Goal: Task Accomplishment & Management: Manage account settings

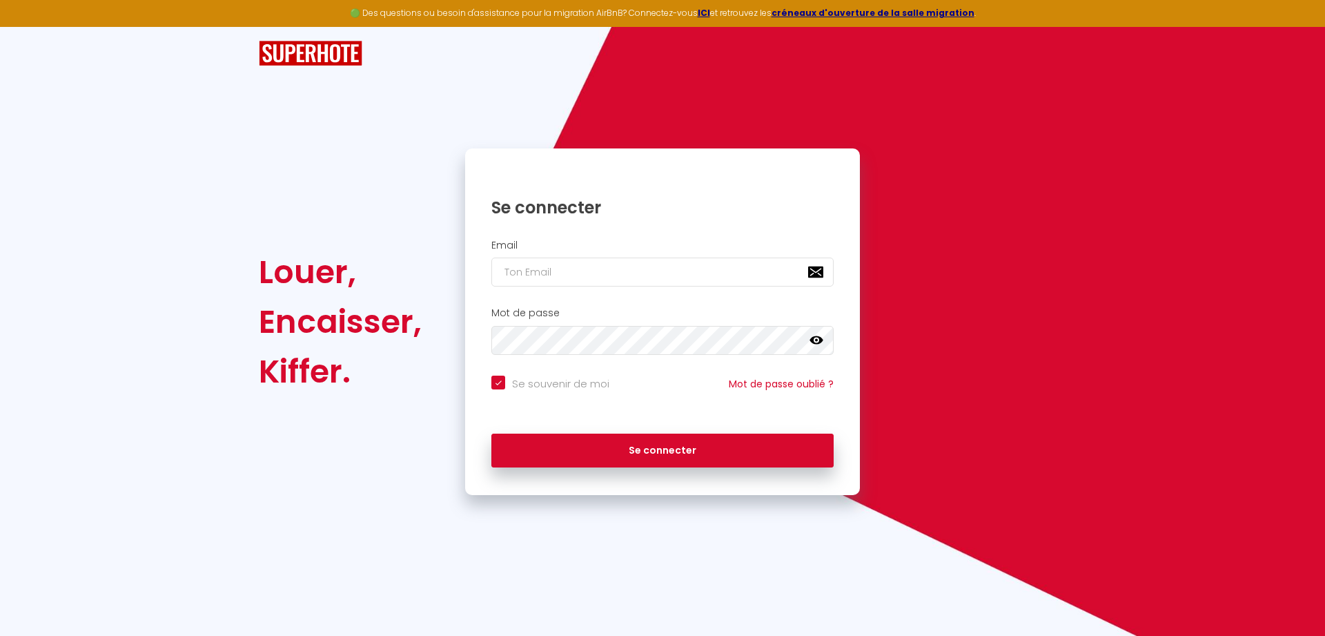
type input "[EMAIL_ADDRESS][DOMAIN_NAME]"
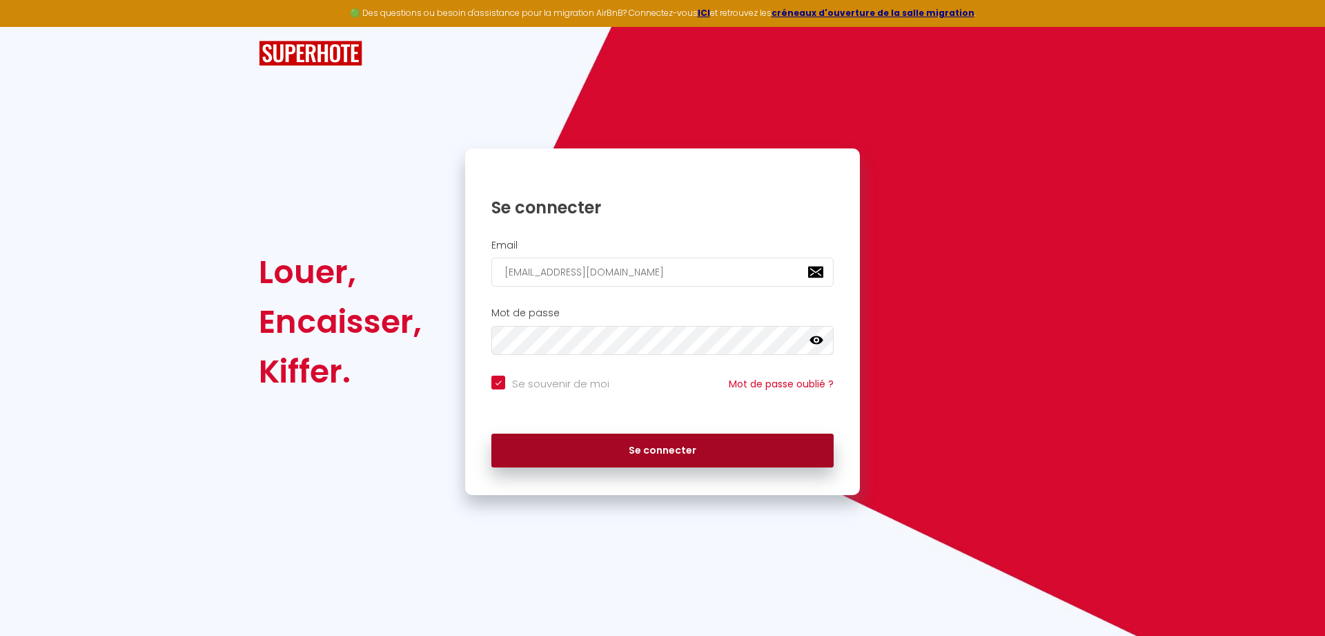
click at [657, 451] on button "Se connecter" at bounding box center [663, 451] width 342 height 35
checkbox input "true"
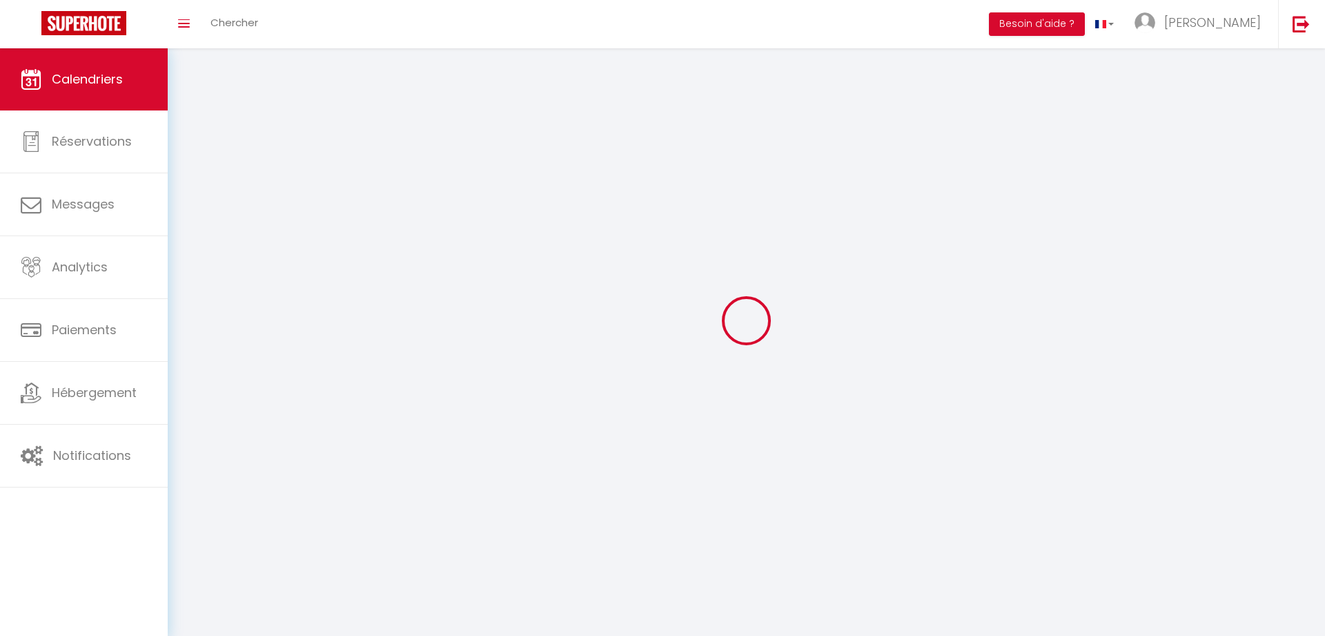
select select
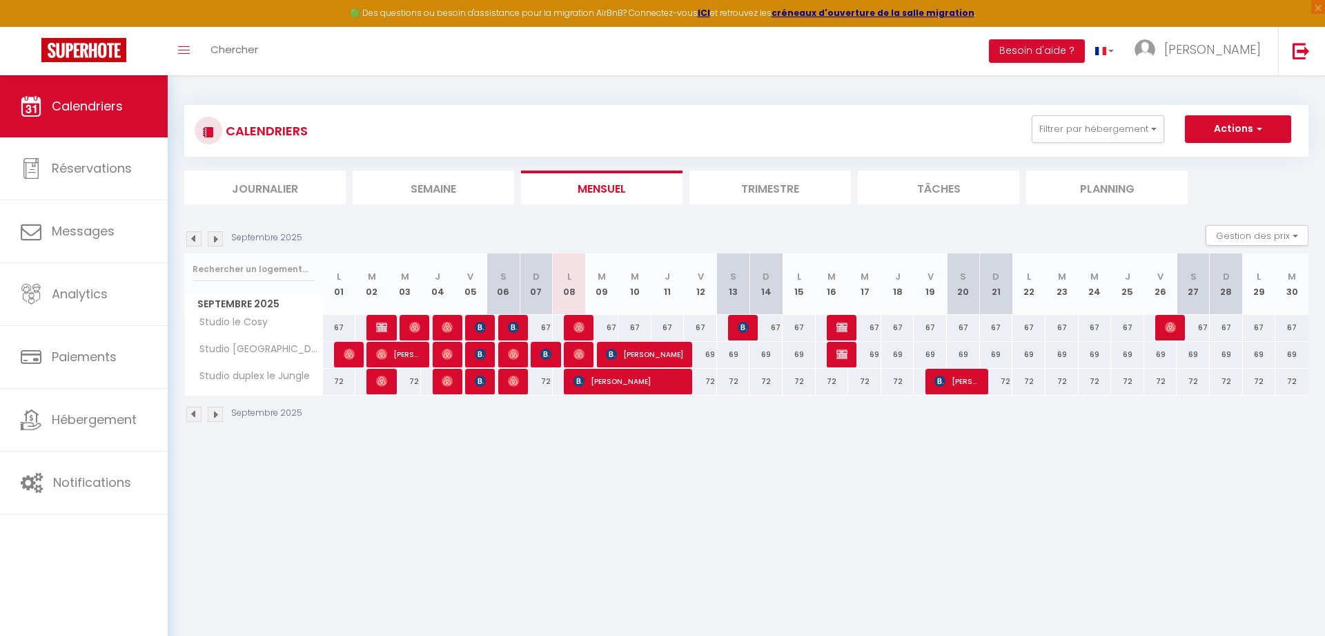
click at [658, 357] on span "[PERSON_NAME]" at bounding box center [644, 354] width 77 height 26
select select "OK"
select select "KO"
select select "0"
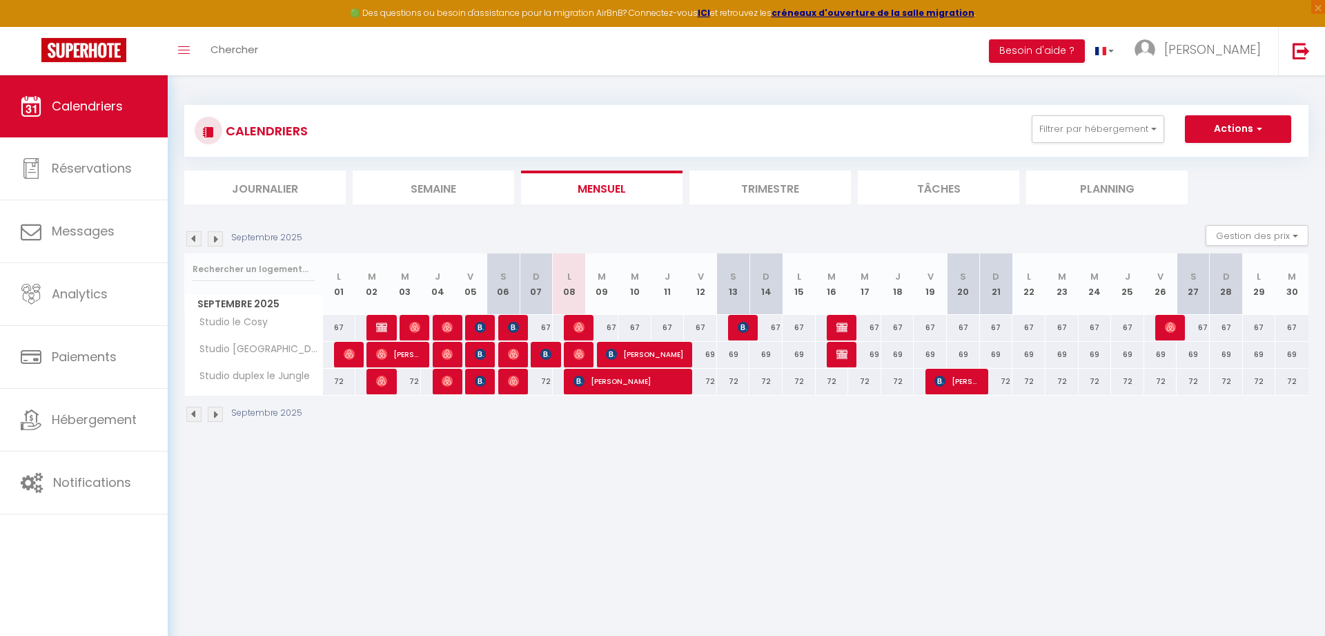
select select "1"
select select
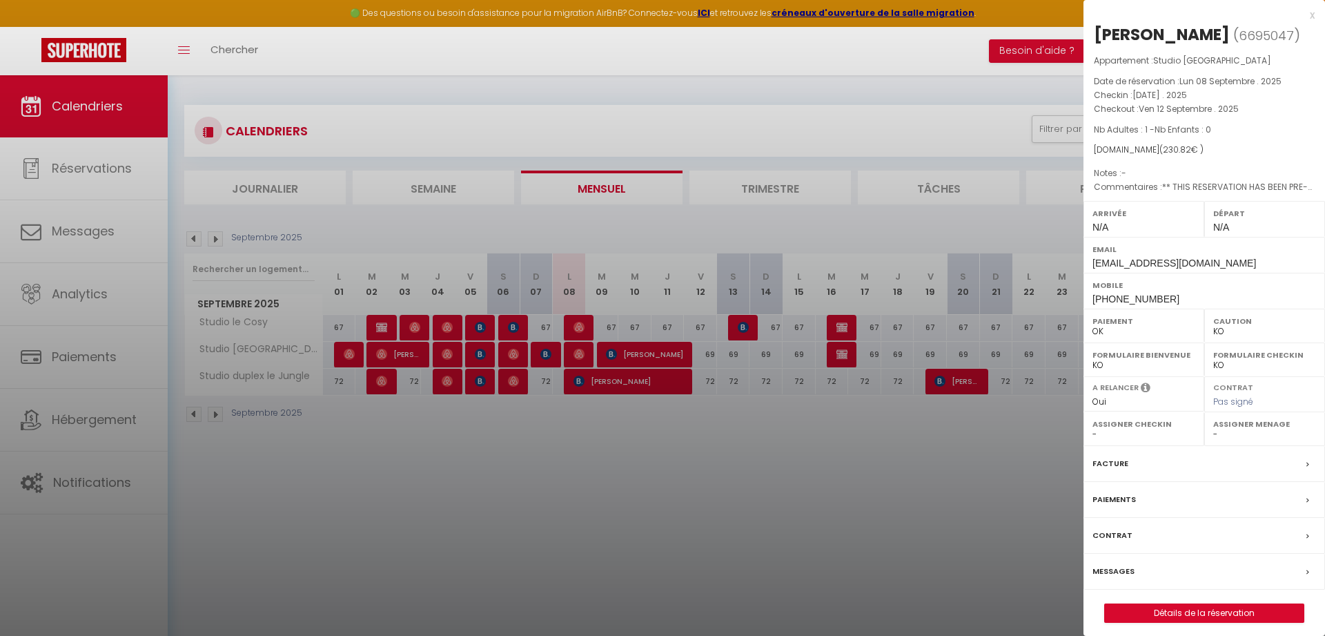
click at [666, 382] on div at bounding box center [662, 318] width 1325 height 636
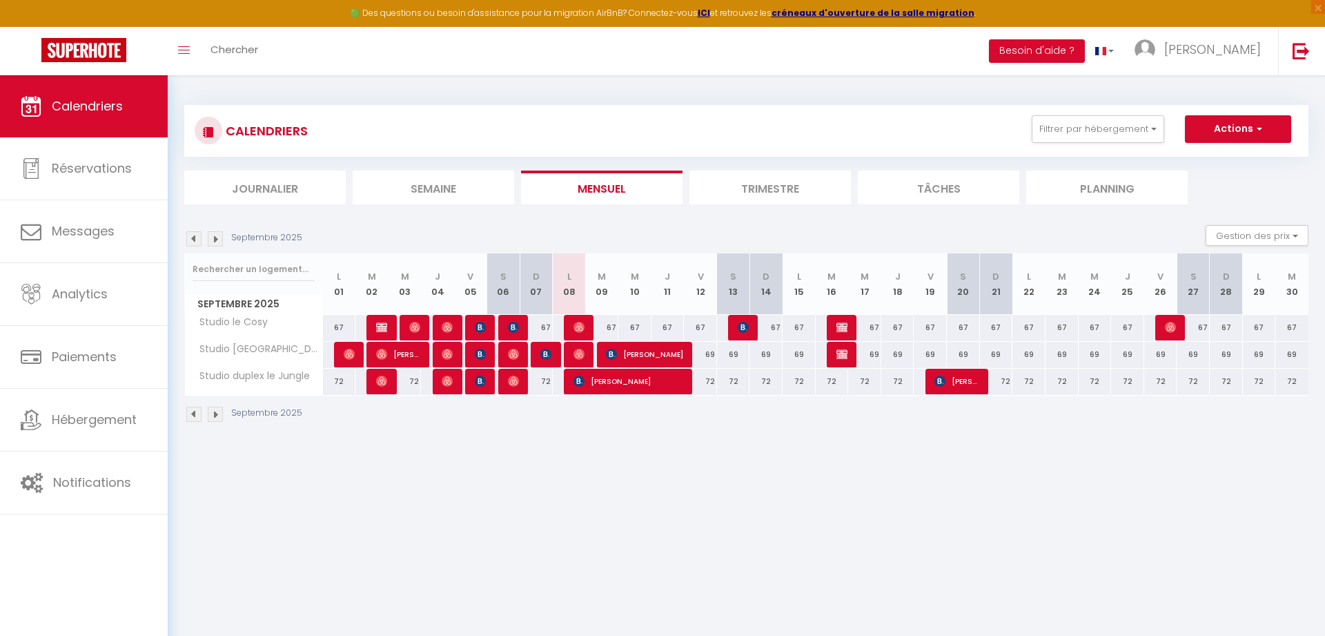
click at [666, 382] on span "[PERSON_NAME]" at bounding box center [629, 381] width 110 height 26
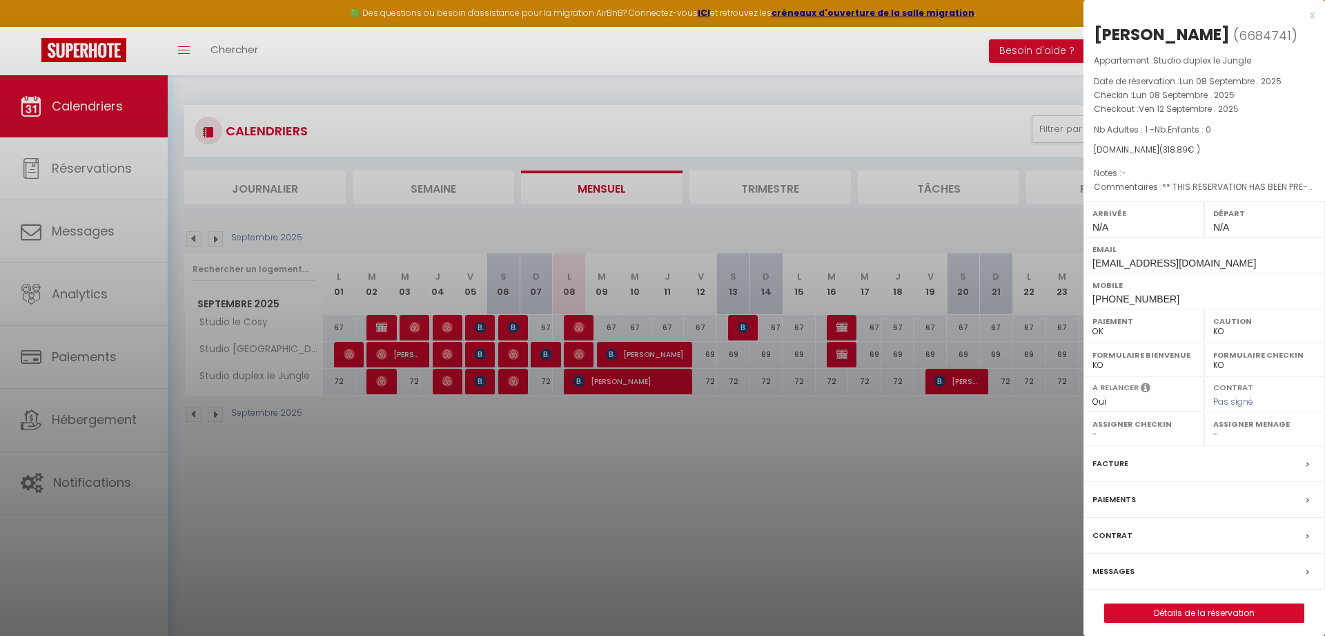
click at [663, 357] on div at bounding box center [662, 318] width 1325 height 636
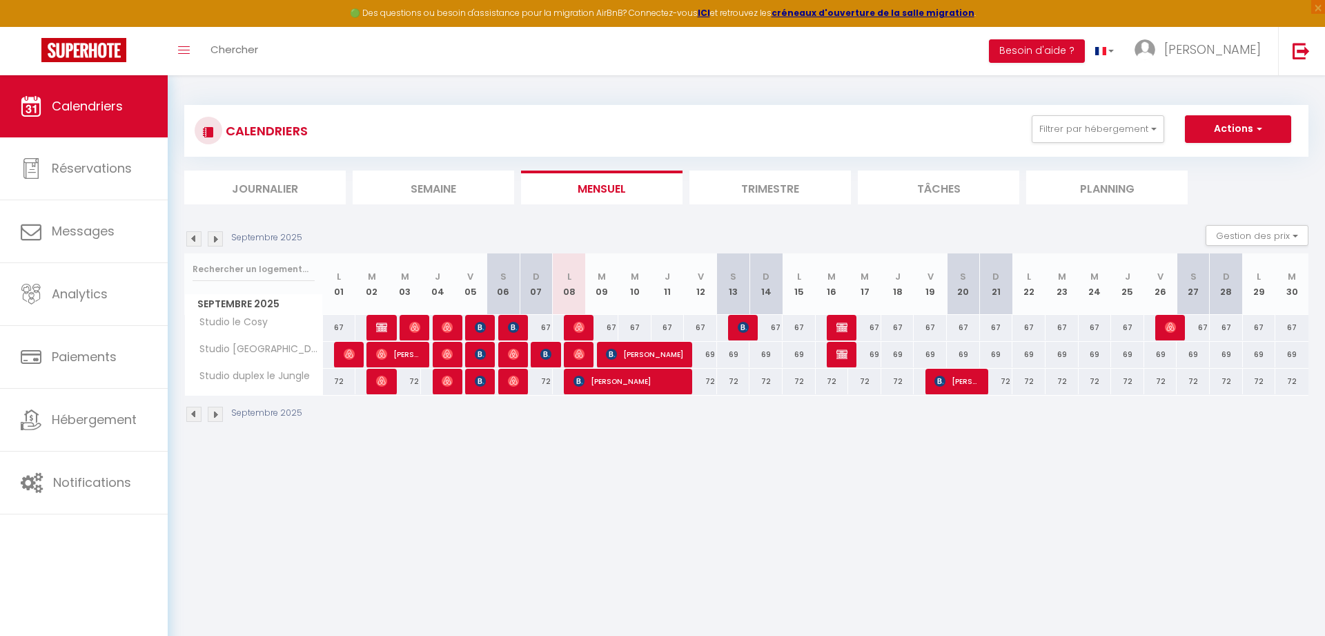
click at [663, 357] on span "[PERSON_NAME]" at bounding box center [644, 354] width 77 height 26
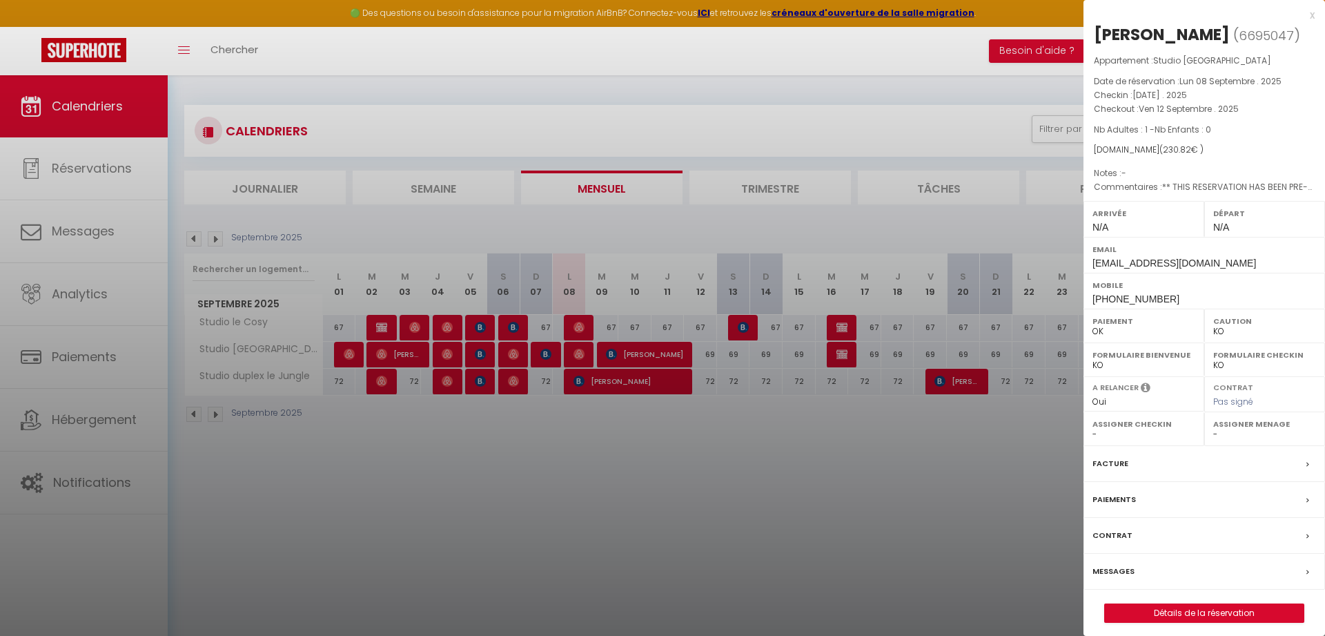
click at [667, 385] on div at bounding box center [662, 318] width 1325 height 636
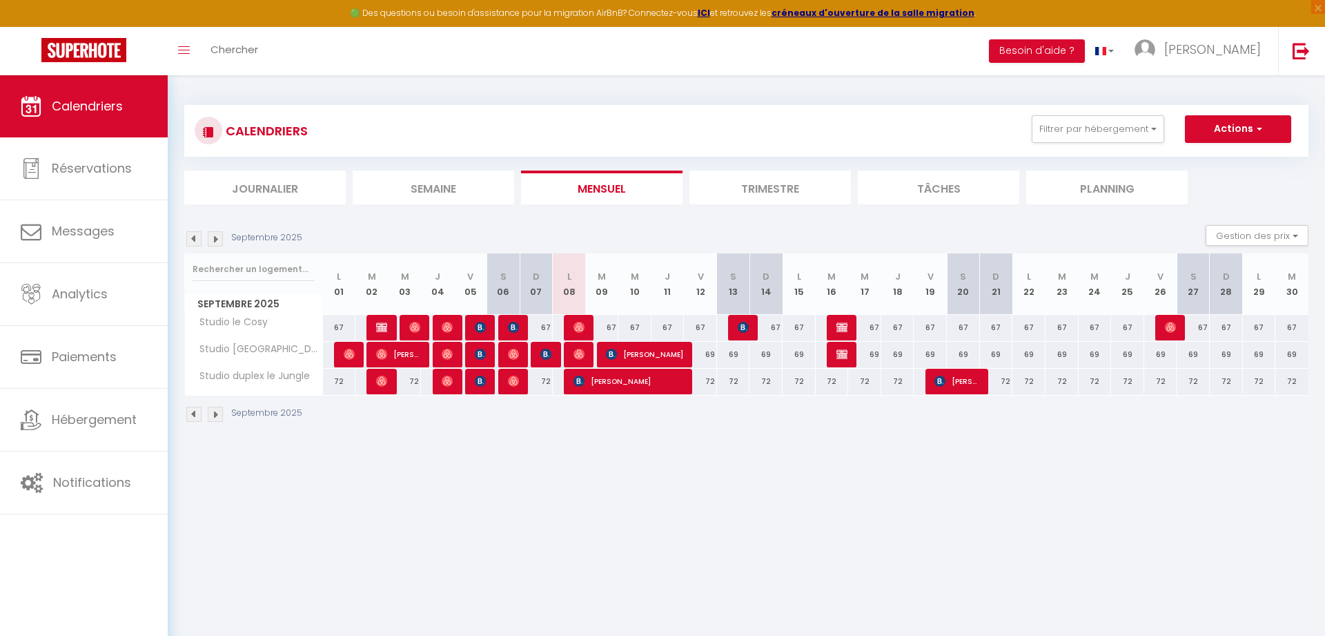
click at [667, 385] on span "[PERSON_NAME]" at bounding box center [629, 381] width 110 height 26
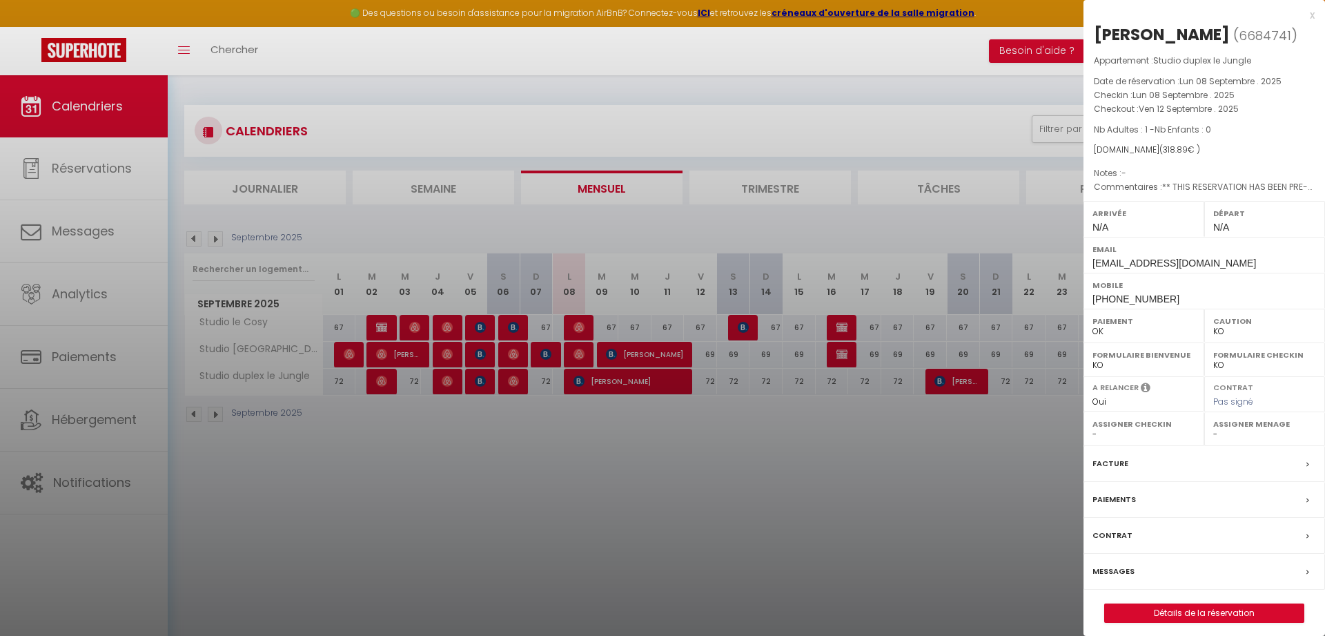
click at [665, 351] on div at bounding box center [662, 318] width 1325 height 636
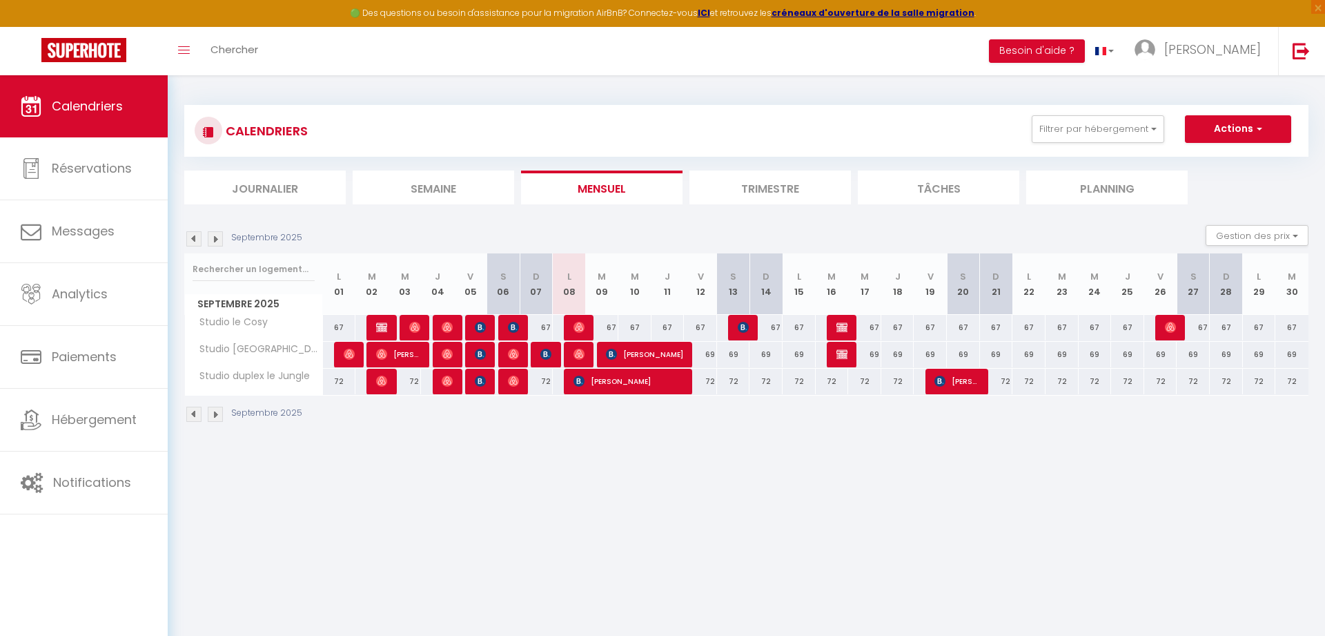
click at [665, 351] on span "[PERSON_NAME]" at bounding box center [644, 354] width 77 height 26
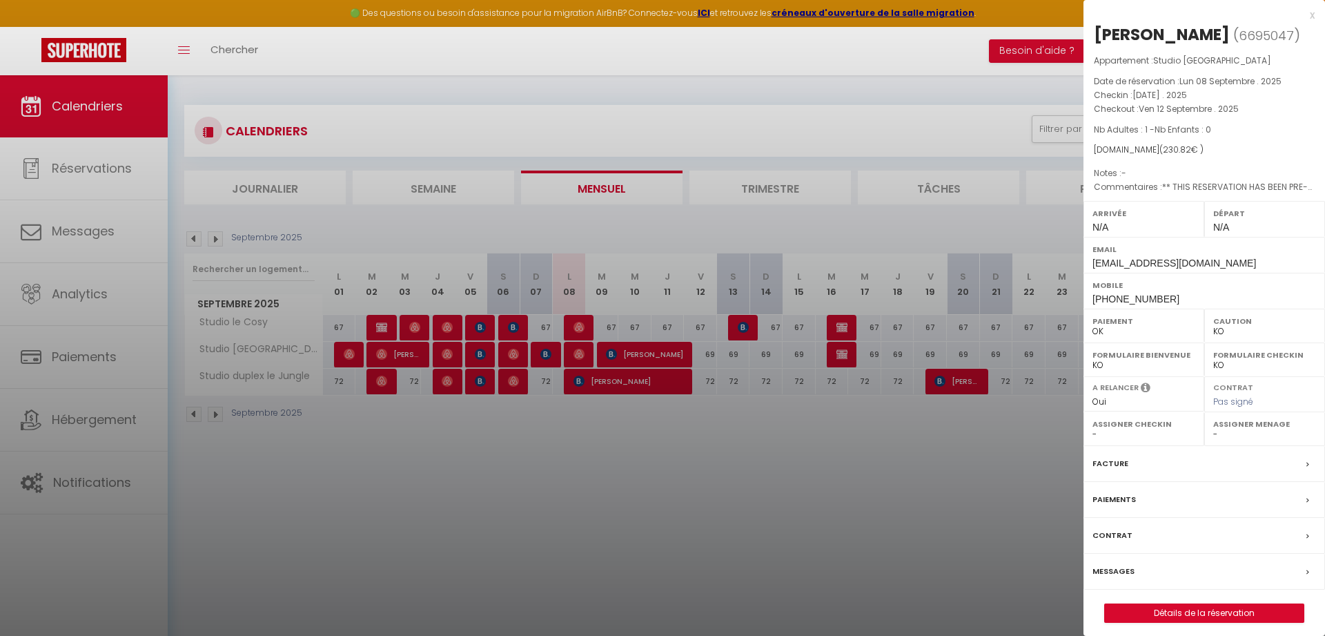
click at [665, 351] on div at bounding box center [662, 318] width 1325 height 636
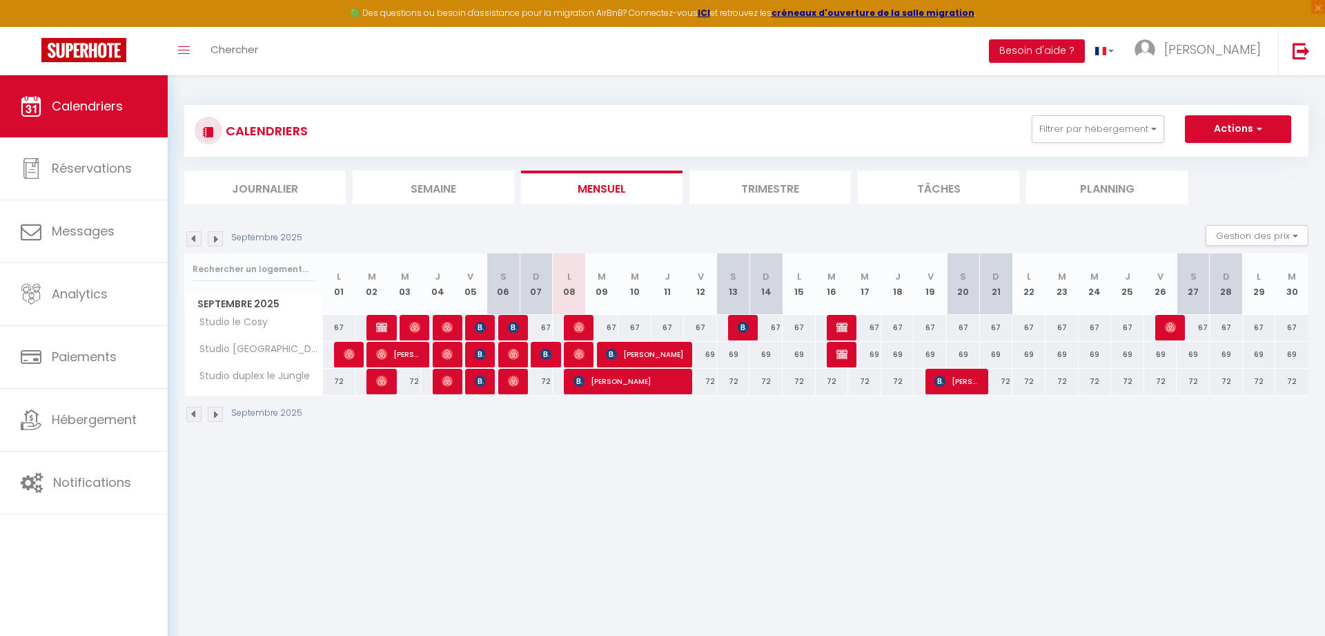
click at [676, 386] on span "[PERSON_NAME]" at bounding box center [629, 381] width 110 height 26
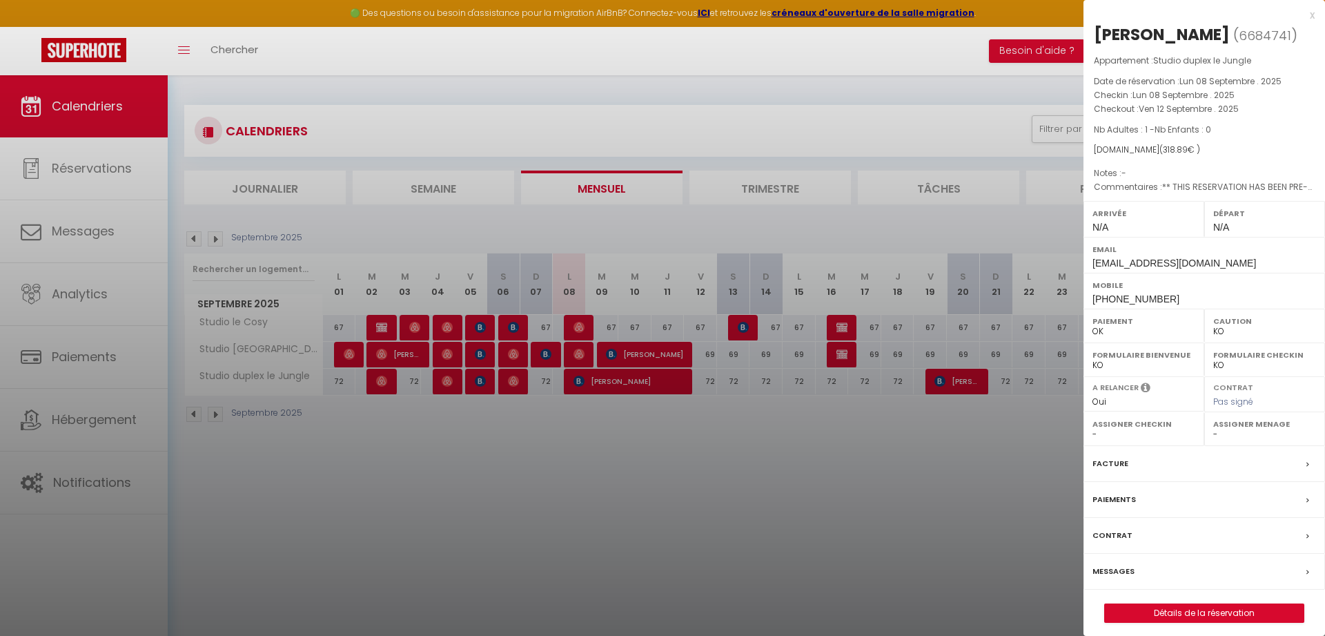
click at [676, 385] on div at bounding box center [662, 318] width 1325 height 636
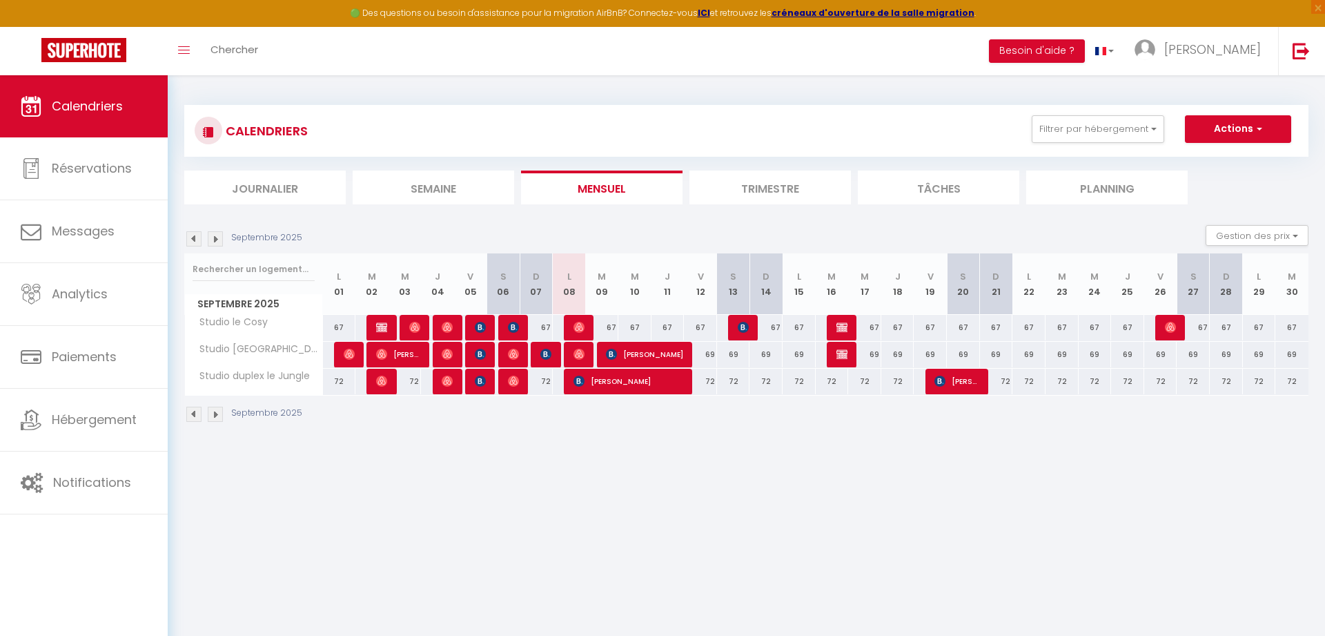
click at [673, 355] on span "[PERSON_NAME]" at bounding box center [644, 354] width 77 height 26
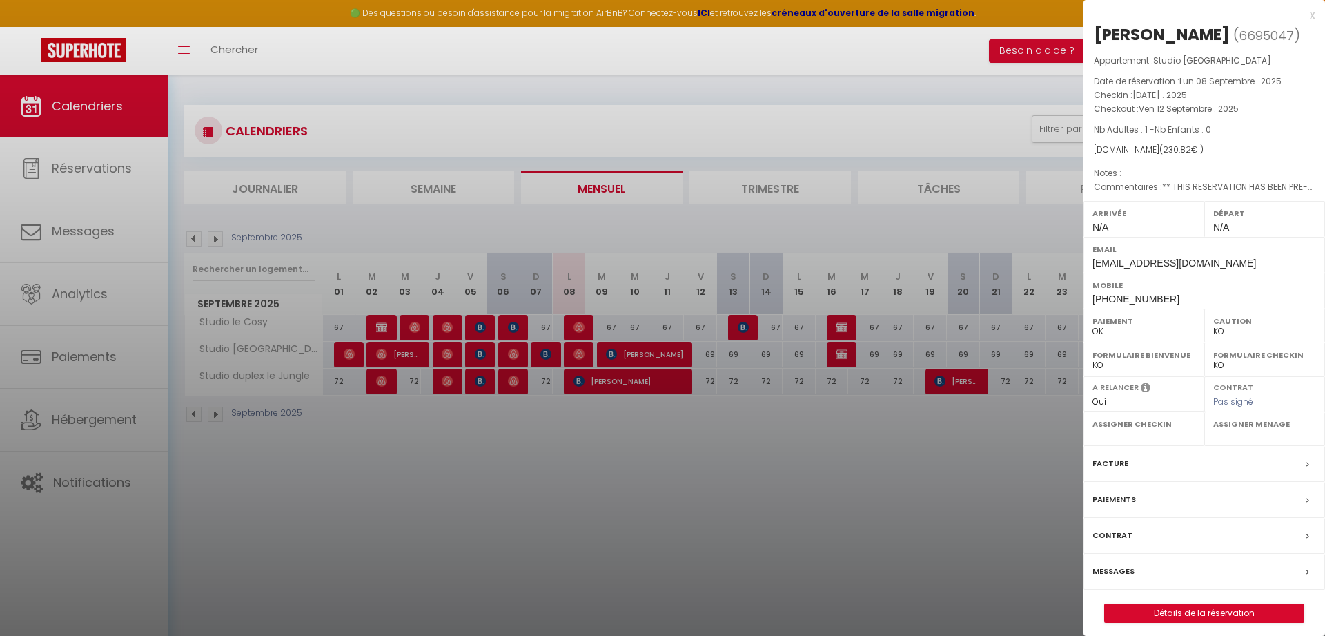
click at [660, 379] on div at bounding box center [662, 318] width 1325 height 636
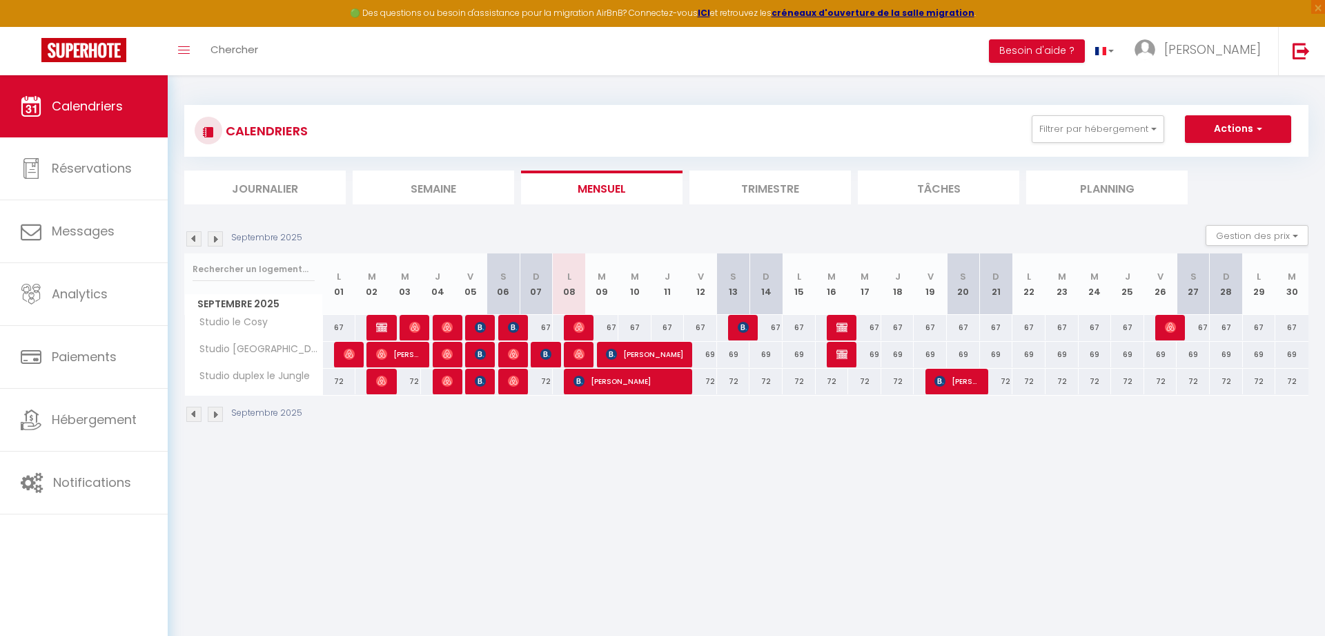
click at [660, 379] on span "[PERSON_NAME]" at bounding box center [629, 381] width 110 height 26
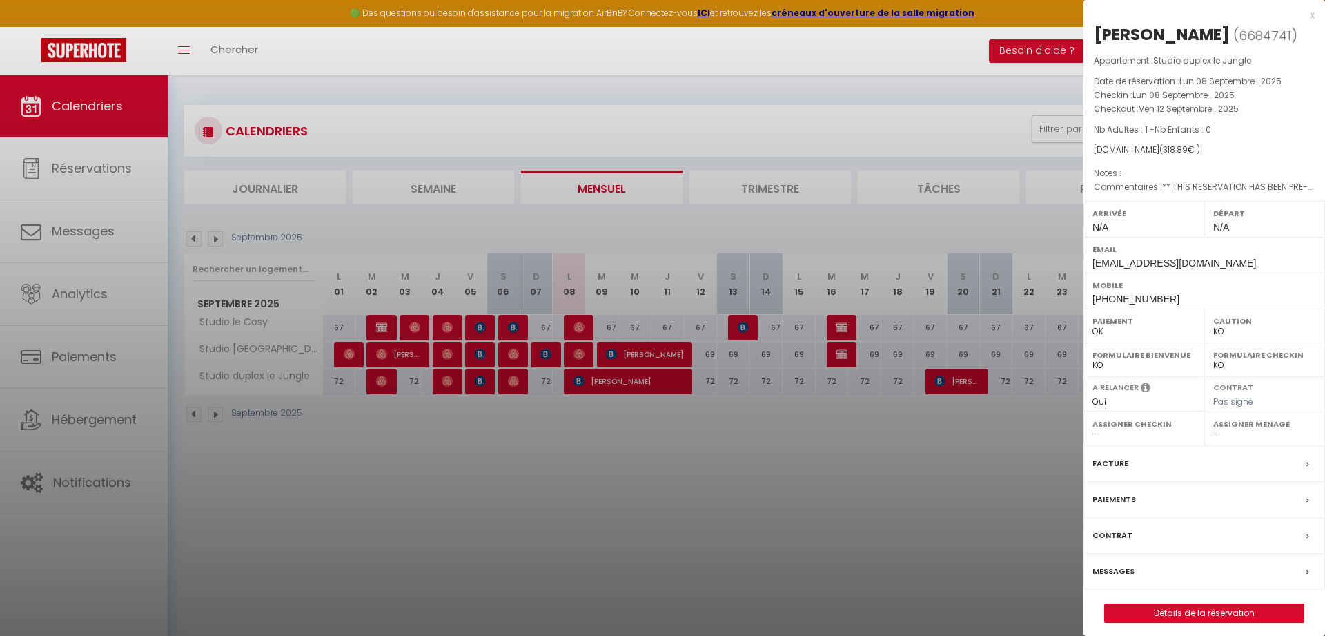
click at [663, 355] on div at bounding box center [662, 318] width 1325 height 636
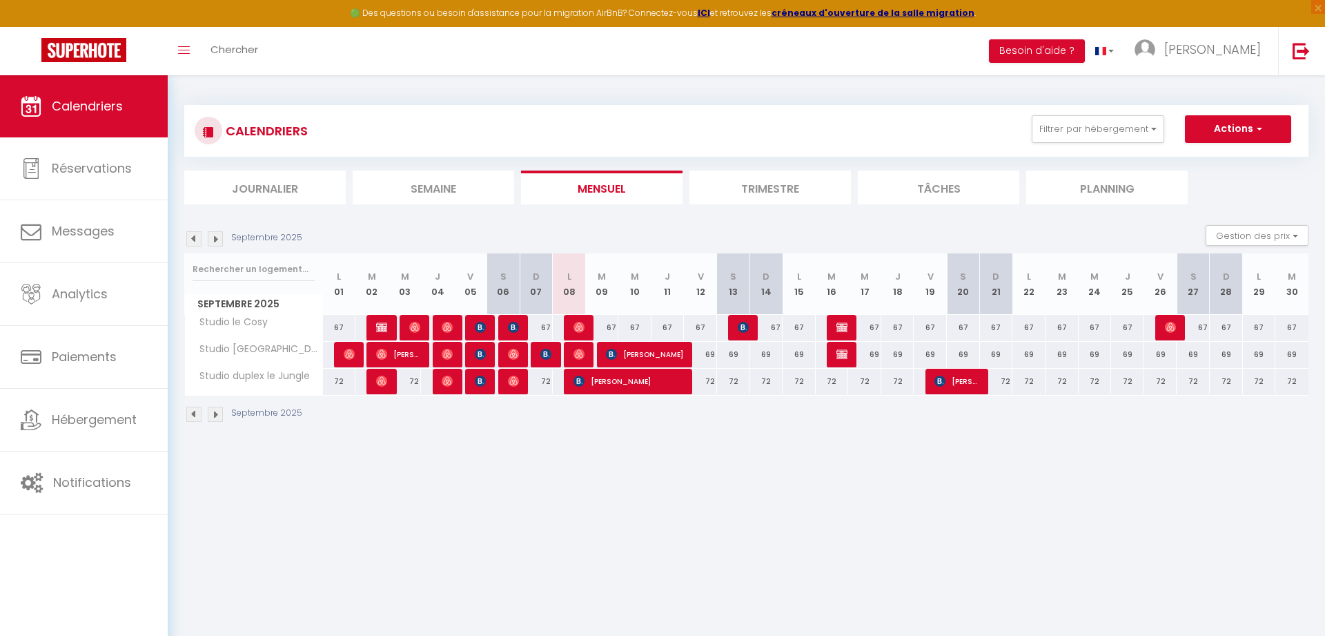
click at [663, 355] on span "[PERSON_NAME]" at bounding box center [644, 354] width 77 height 26
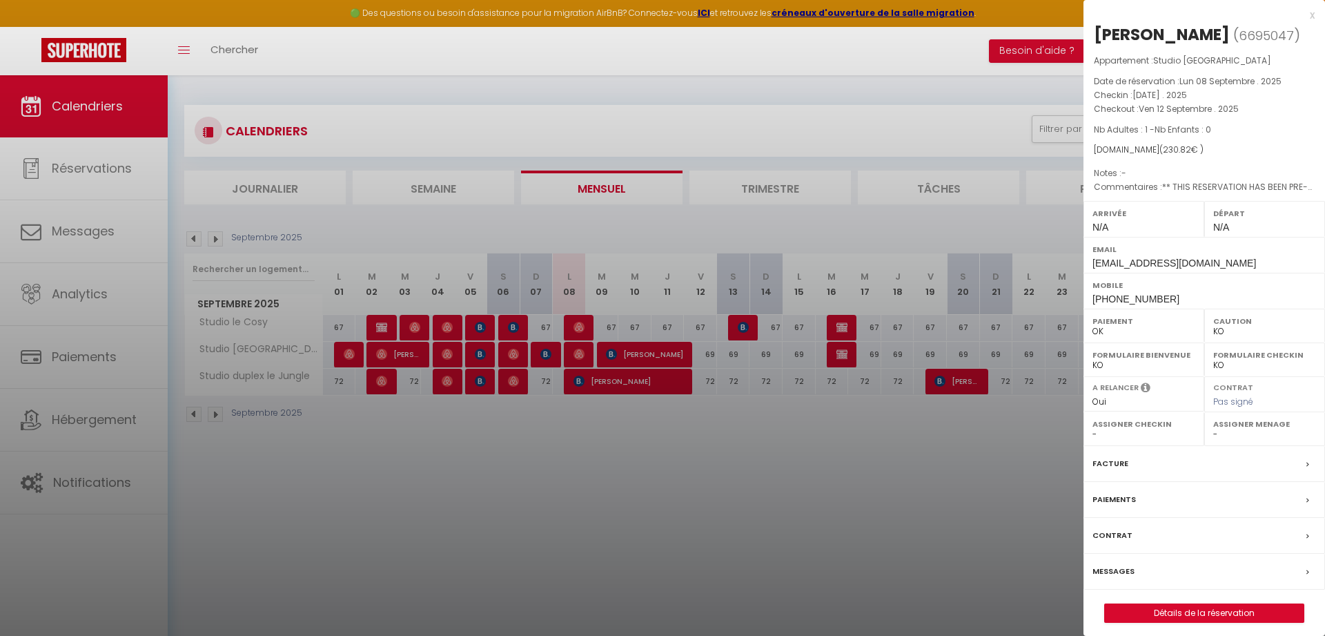
click at [663, 386] on div at bounding box center [662, 318] width 1325 height 636
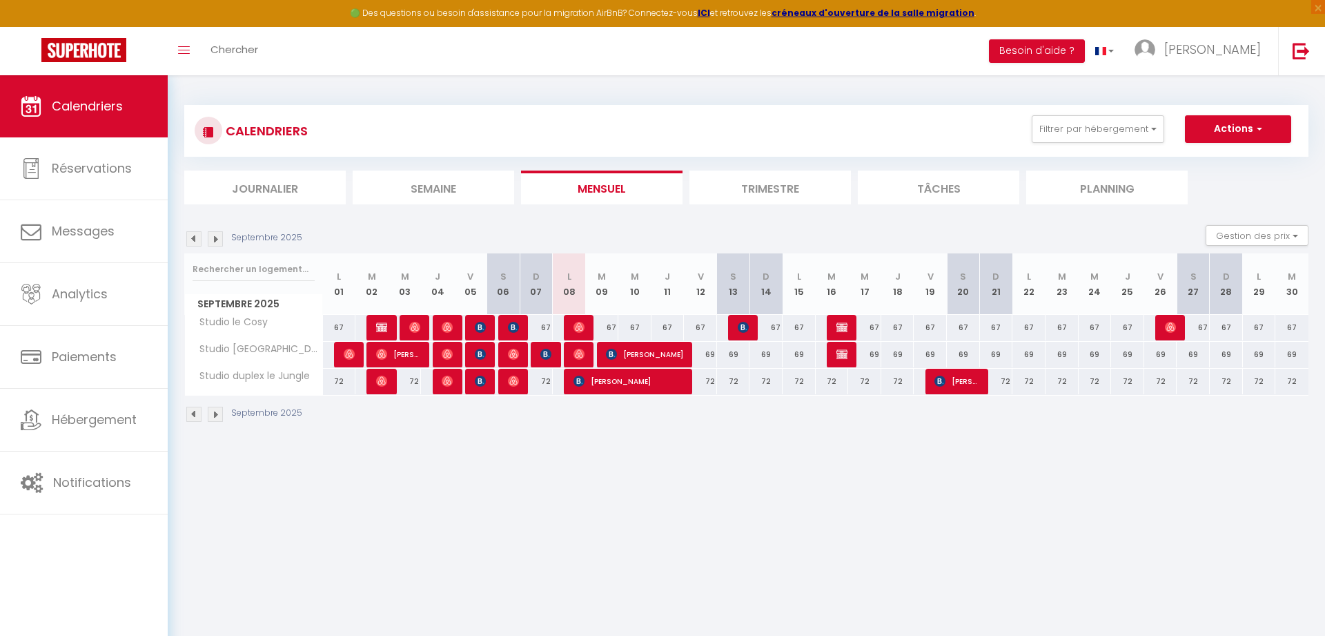
click at [579, 356] on img at bounding box center [579, 354] width 11 height 11
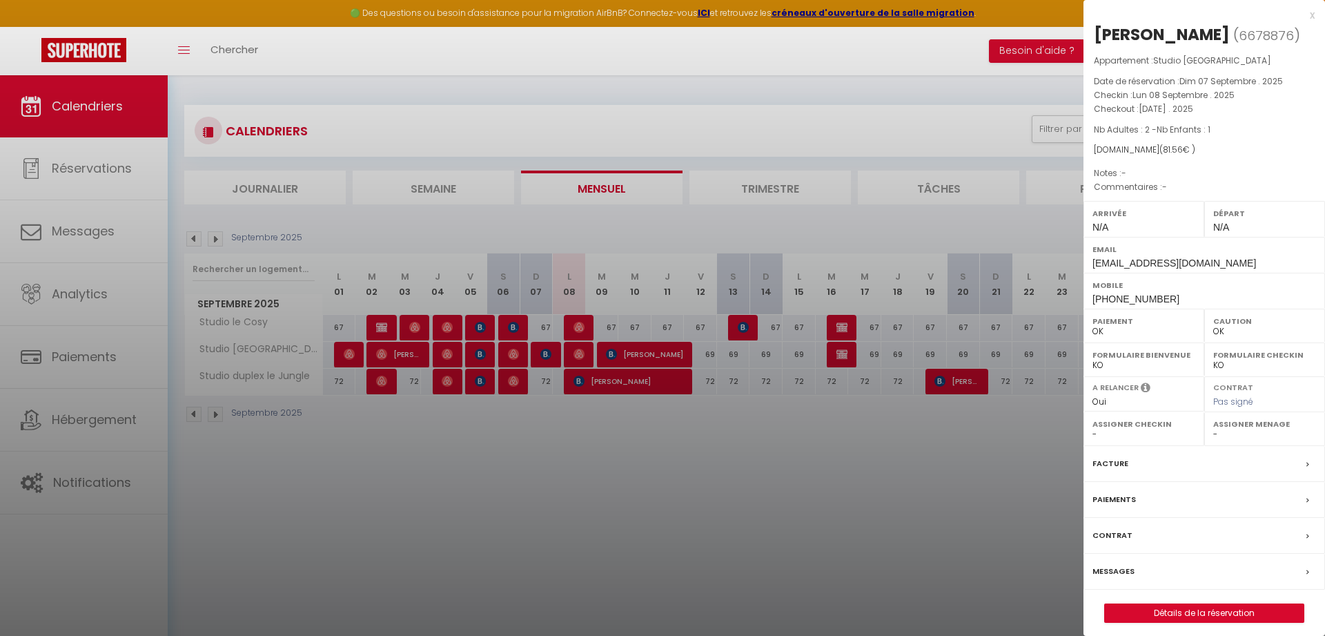
click at [584, 324] on div at bounding box center [662, 318] width 1325 height 636
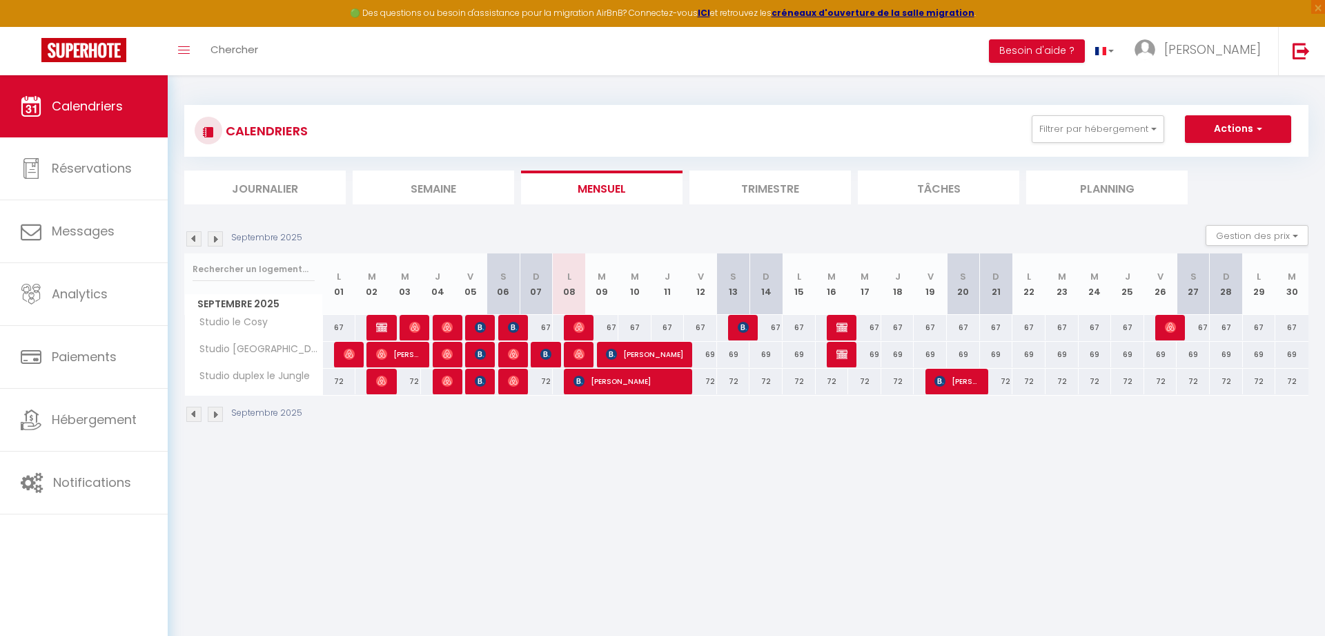
click at [584, 324] on img at bounding box center [579, 327] width 11 height 11
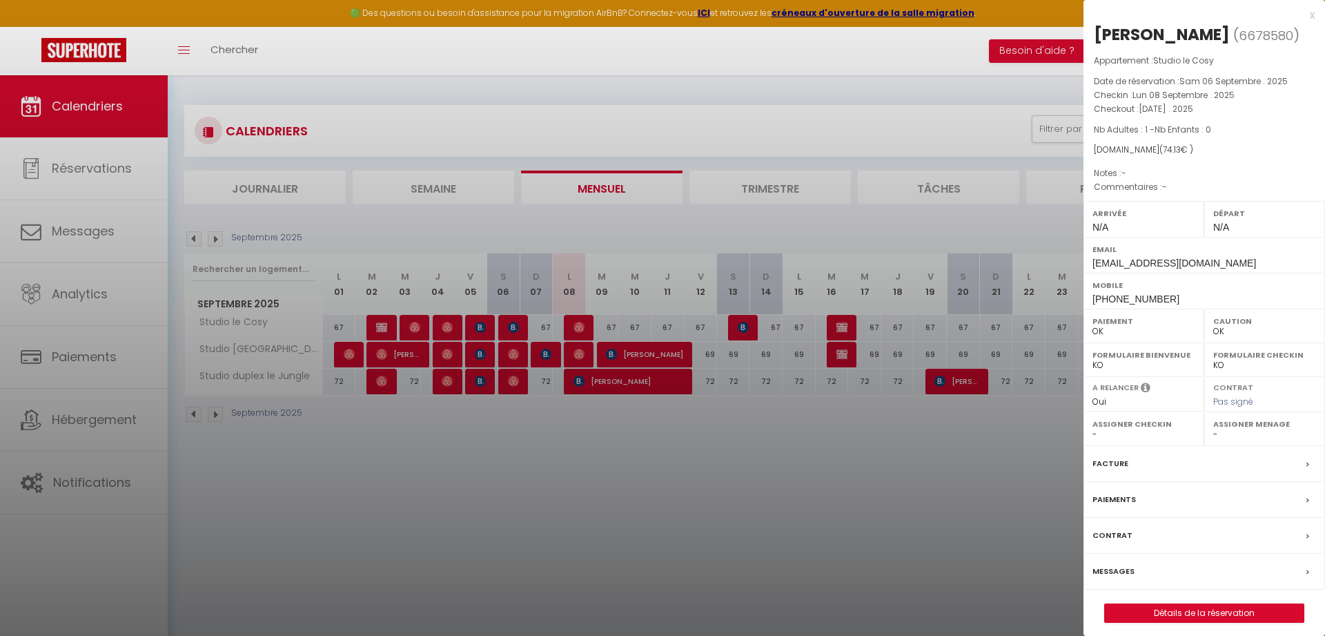
click at [584, 324] on div at bounding box center [662, 318] width 1325 height 636
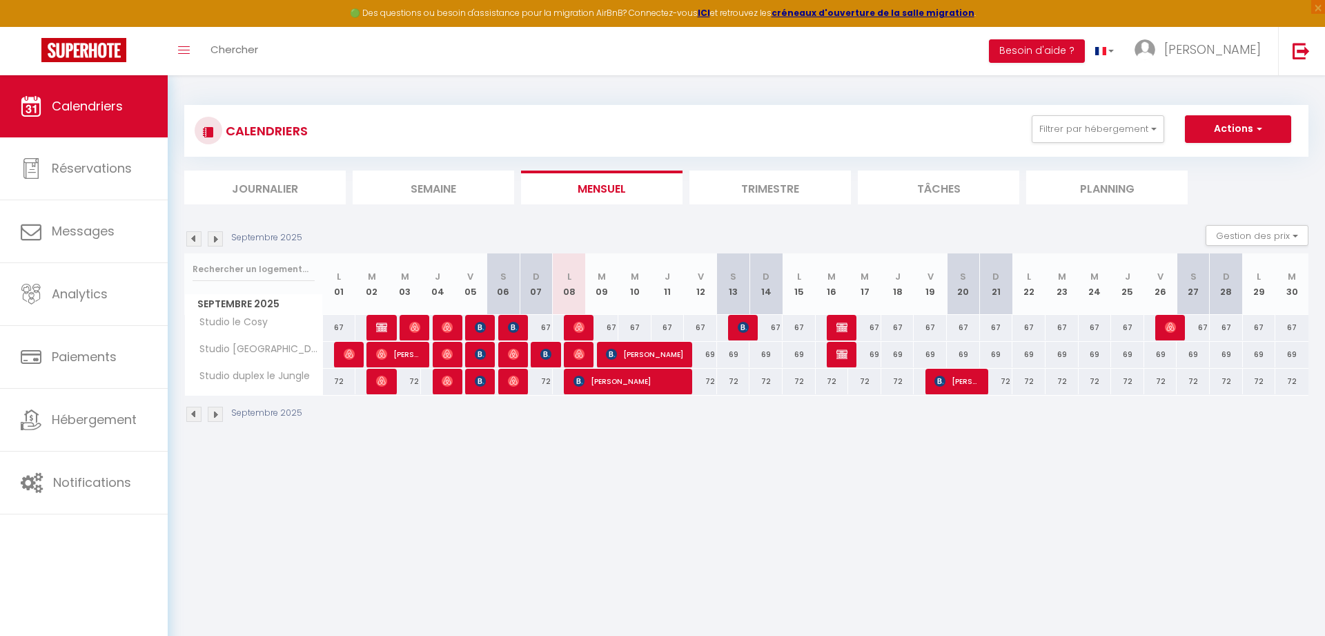
click at [634, 384] on span "[PERSON_NAME]" at bounding box center [629, 381] width 110 height 26
select select "KO"
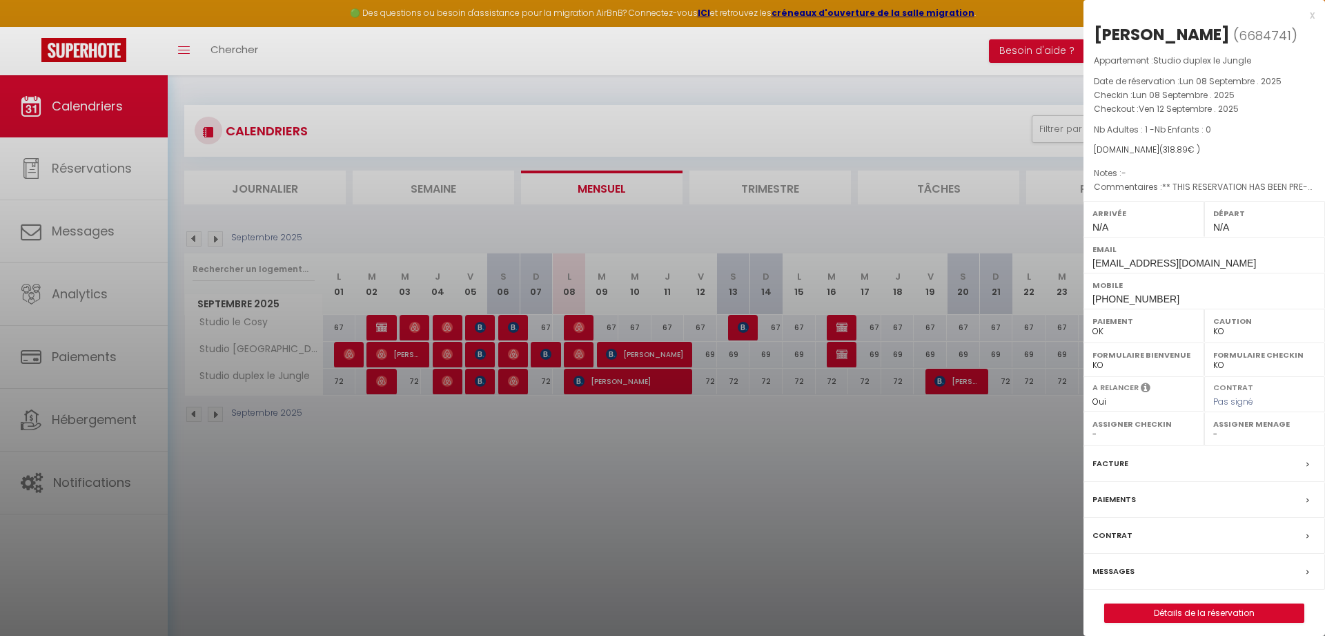
click at [648, 378] on div at bounding box center [662, 318] width 1325 height 636
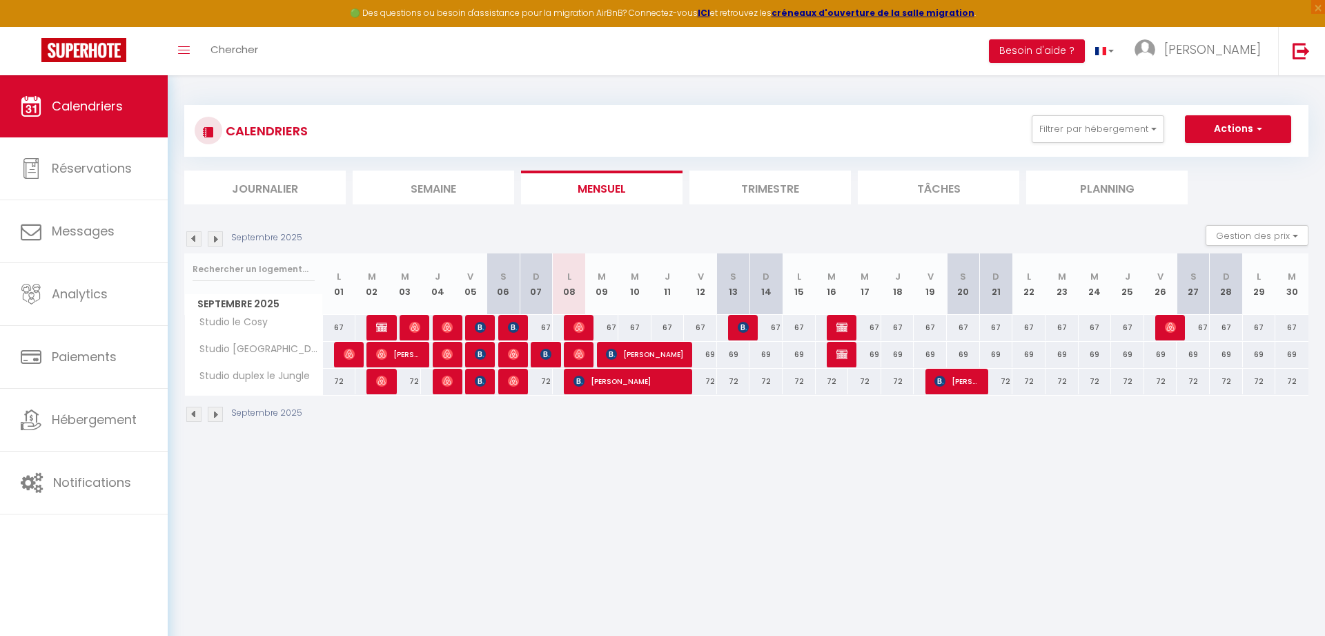
click at [964, 380] on span "[PERSON_NAME]" at bounding box center [957, 381] width 44 height 26
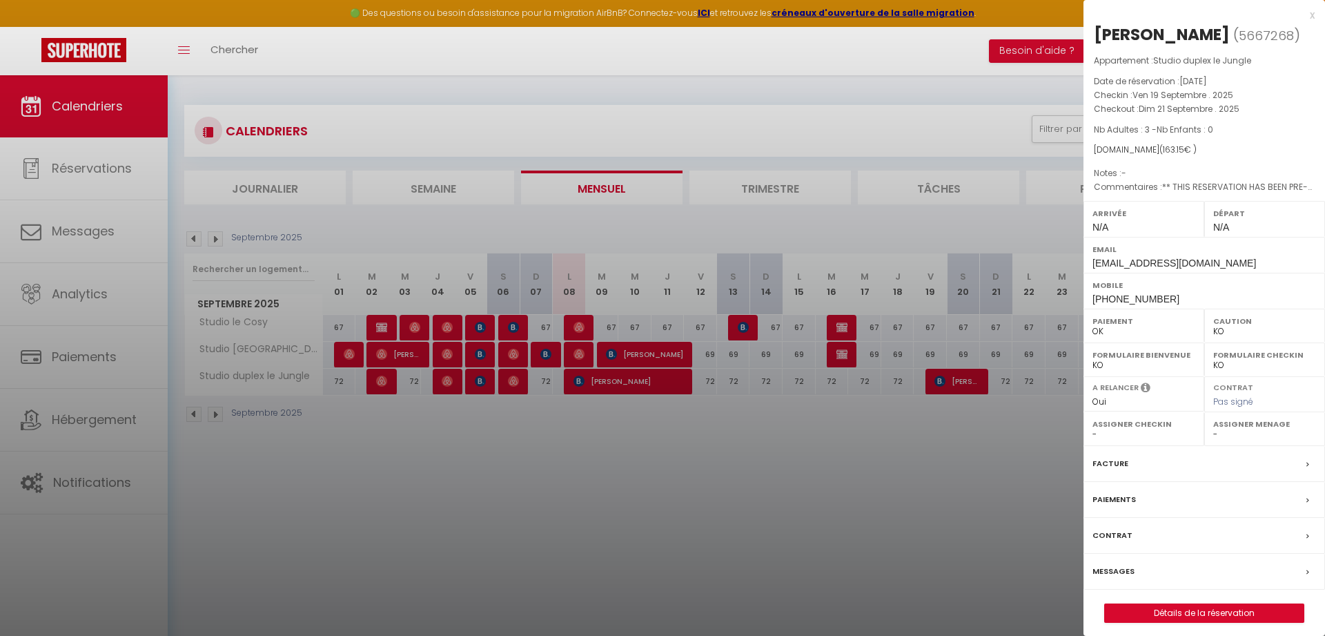
click at [964, 380] on div at bounding box center [662, 318] width 1325 height 636
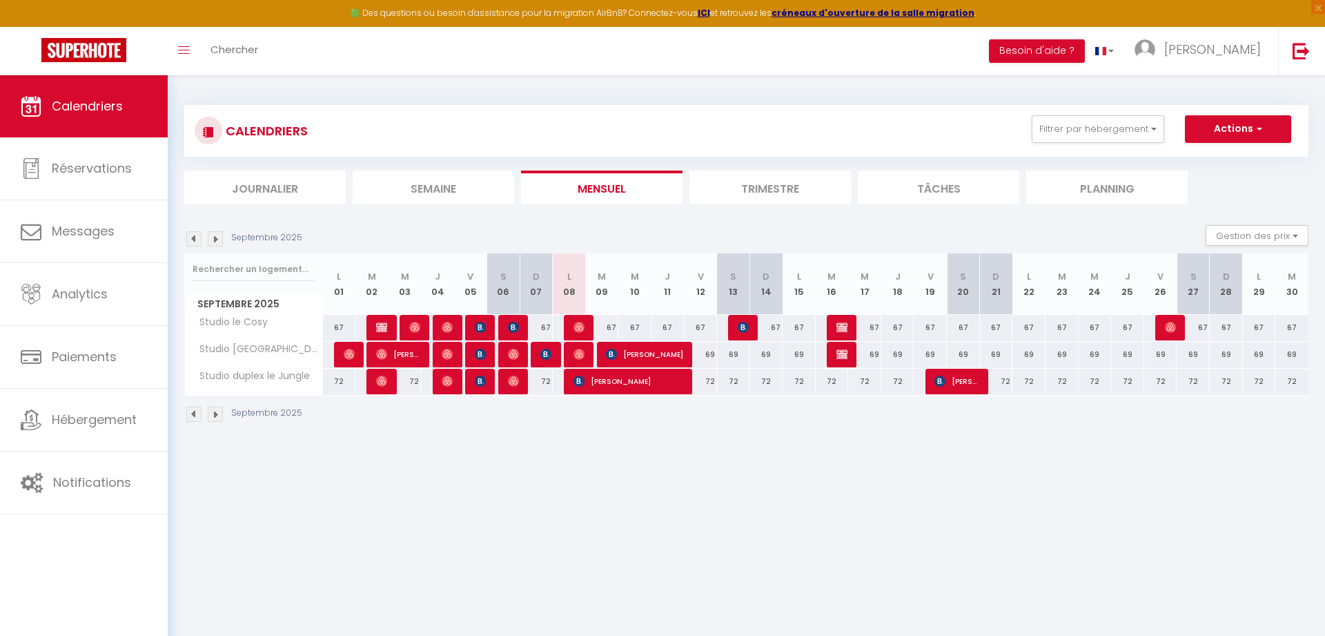
click at [789, 190] on li "Trimestre" at bounding box center [771, 188] width 162 height 34
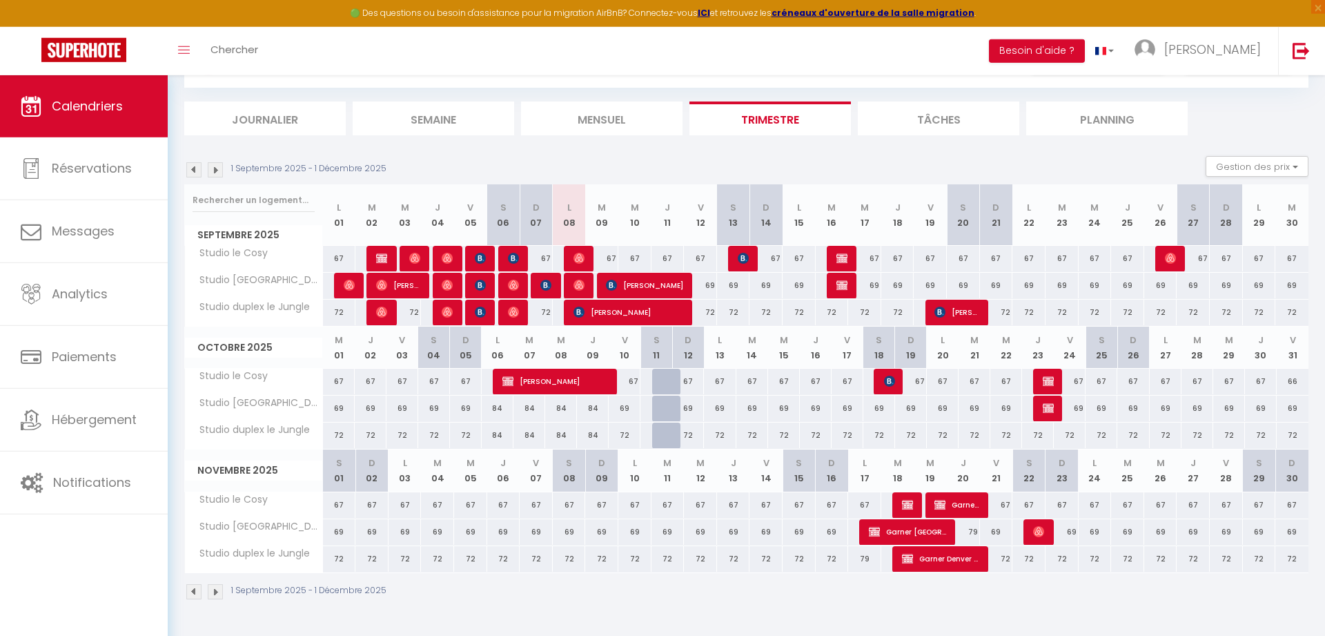
scroll to position [75, 0]
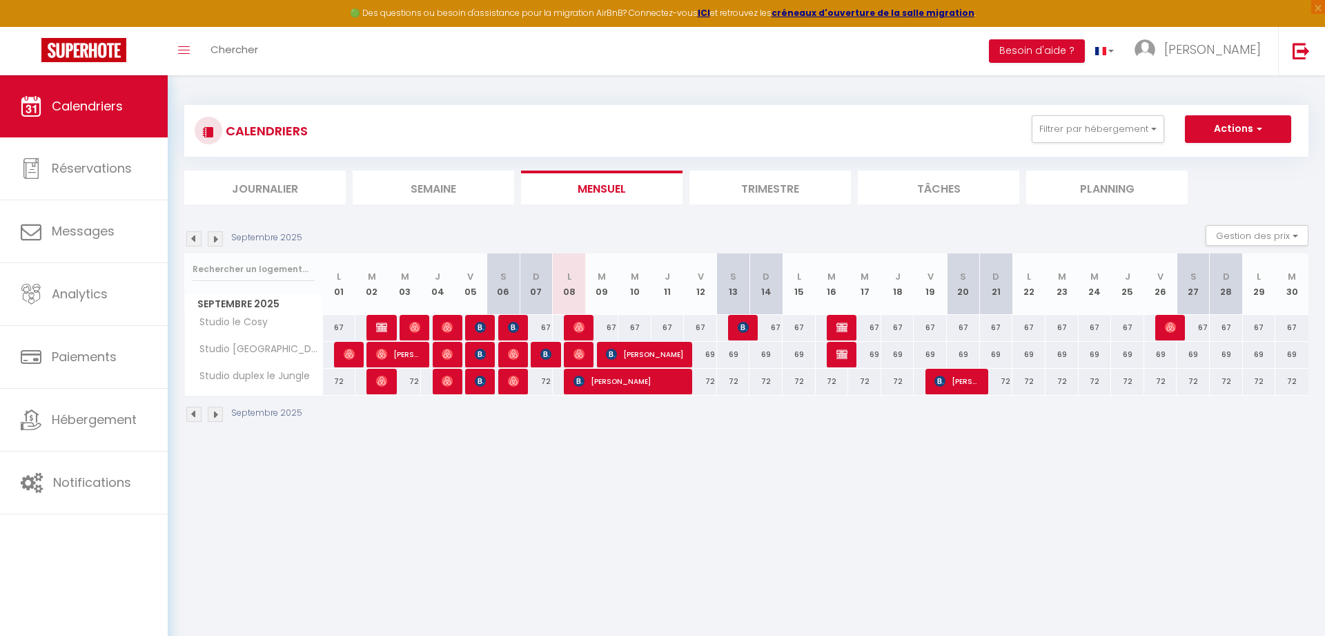
click at [752, 186] on li "Trimestre" at bounding box center [771, 188] width 162 height 34
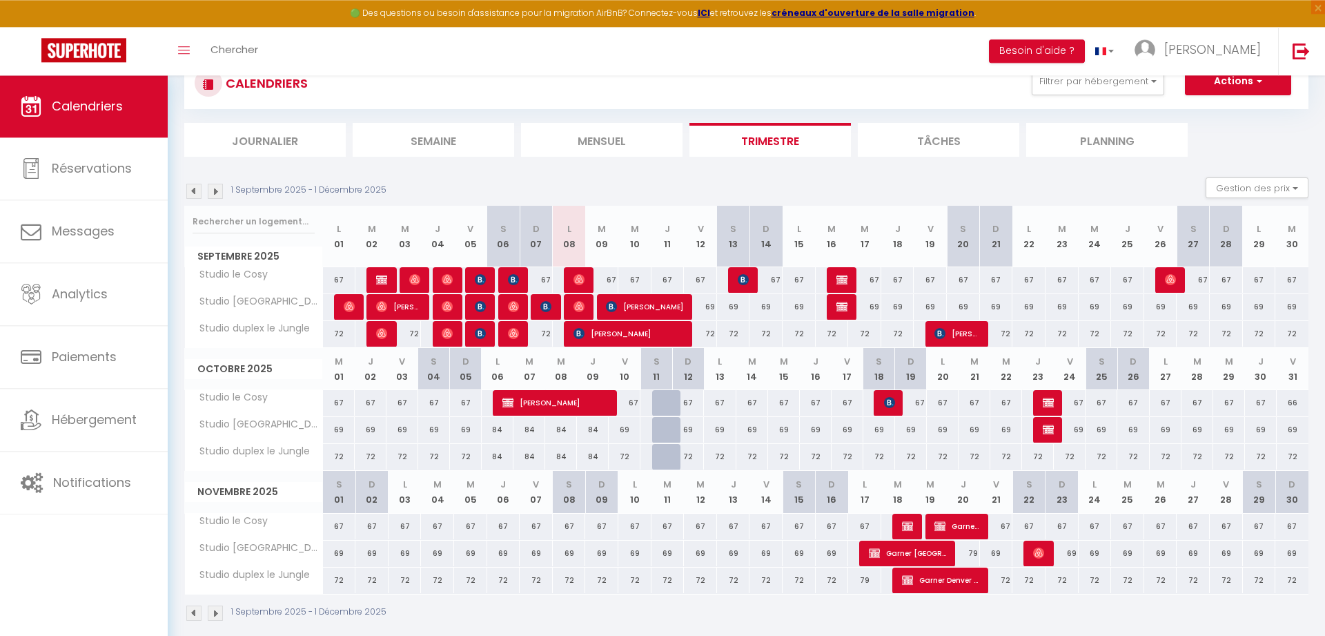
scroll to position [70, 0]
